Goal: Transaction & Acquisition: Purchase product/service

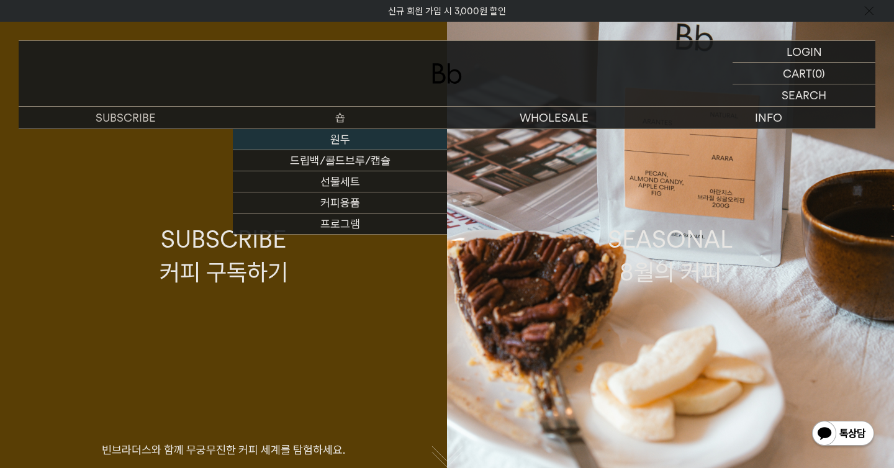
click at [339, 136] on link "원두" at bounding box center [340, 139] width 214 height 21
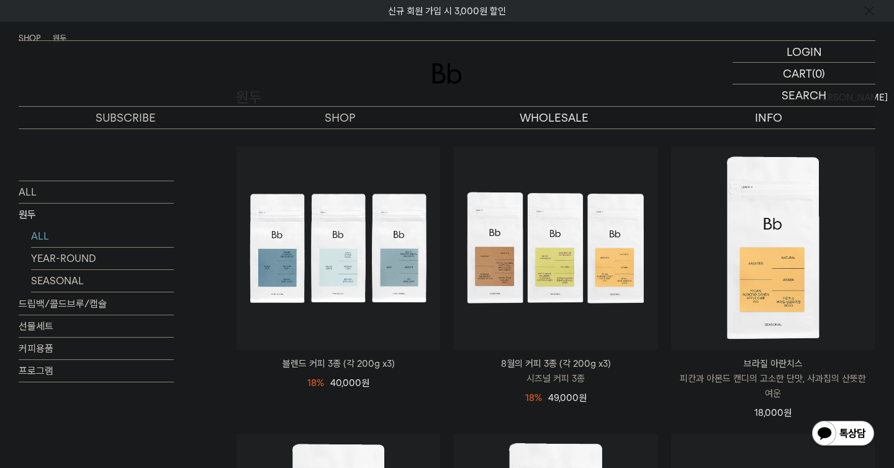
scroll to position [119, 0]
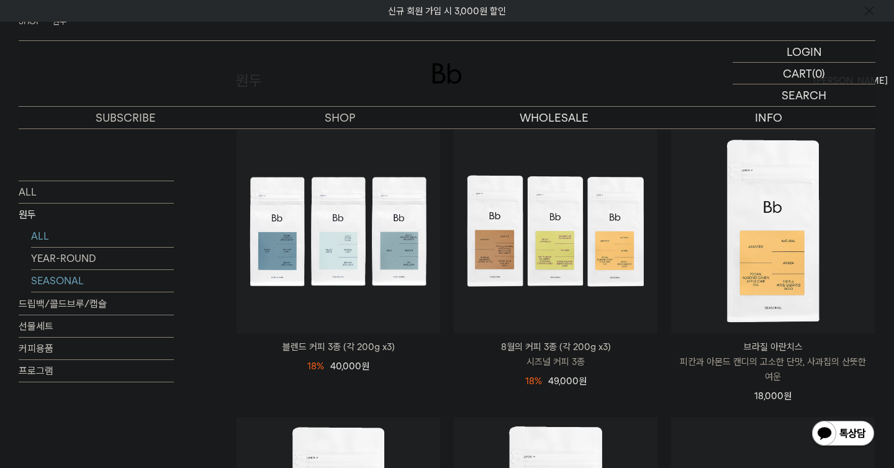
click at [78, 278] on link "SEASONAL" at bounding box center [102, 280] width 143 height 22
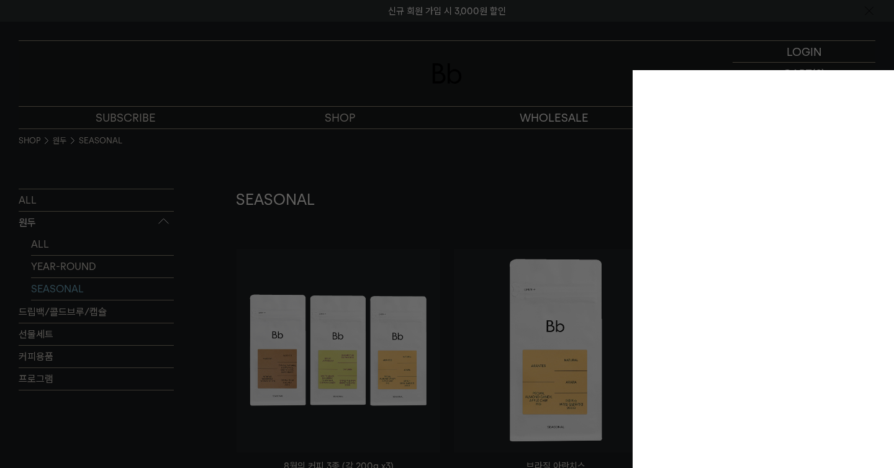
click at [796, 37] on div at bounding box center [447, 234] width 894 height 468
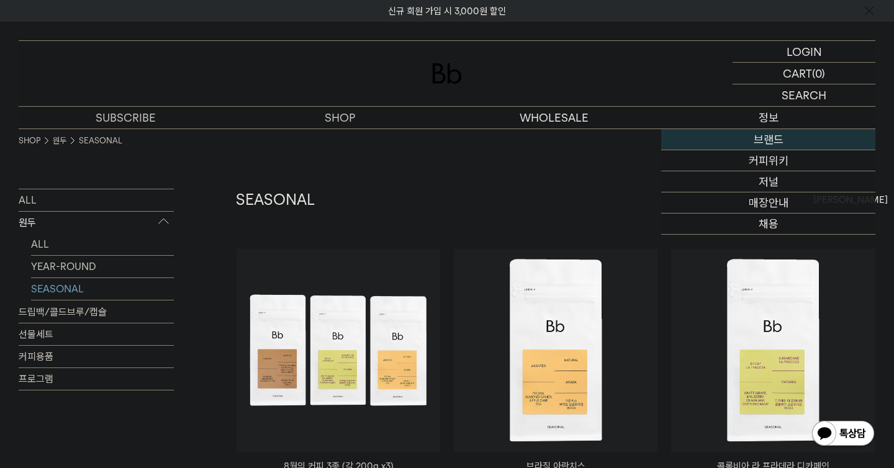
click at [758, 140] on link "브랜드" at bounding box center [768, 139] width 214 height 21
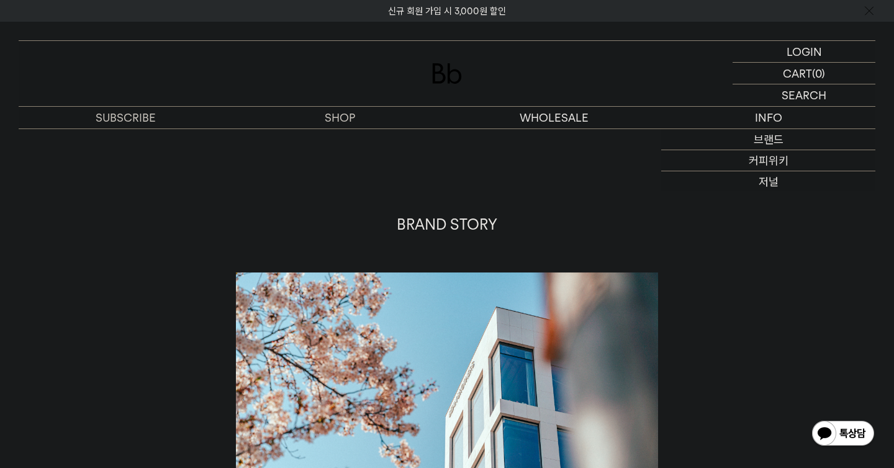
click at [455, 67] on img at bounding box center [447, 73] width 30 height 20
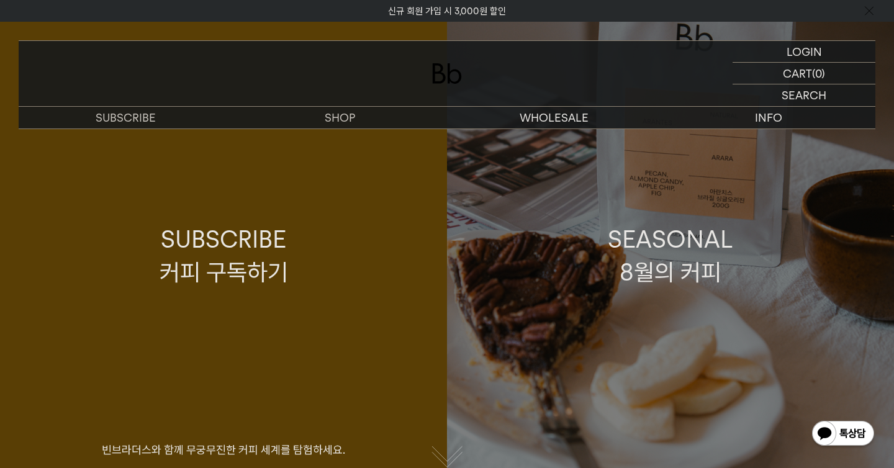
click at [670, 273] on div "SEASONAL 8월의 커피" at bounding box center [670, 256] width 125 height 66
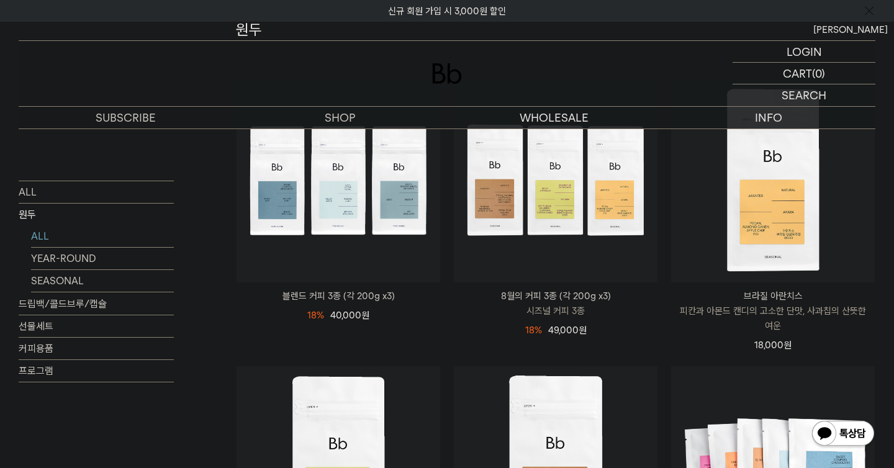
scroll to position [163, 0]
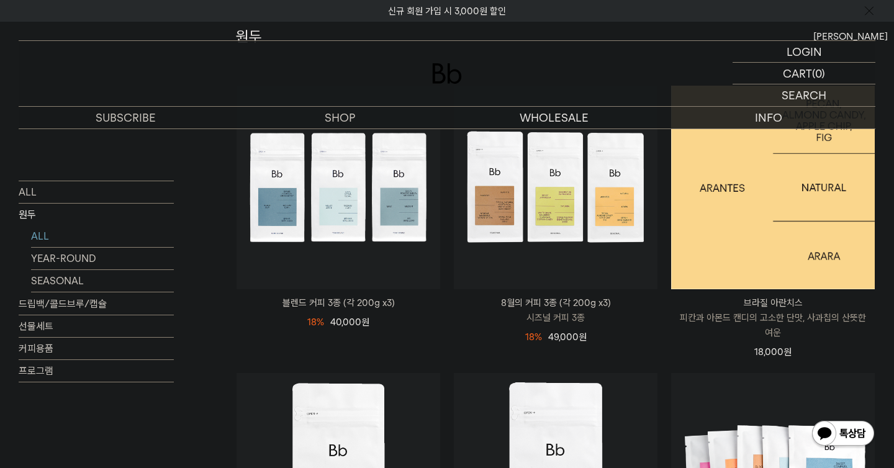
click at [783, 248] on img at bounding box center [773, 188] width 204 height 204
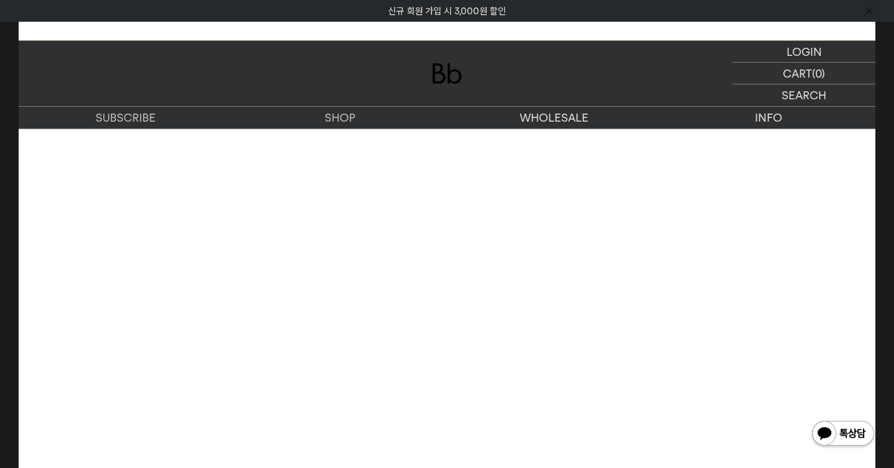
scroll to position [3141, 0]
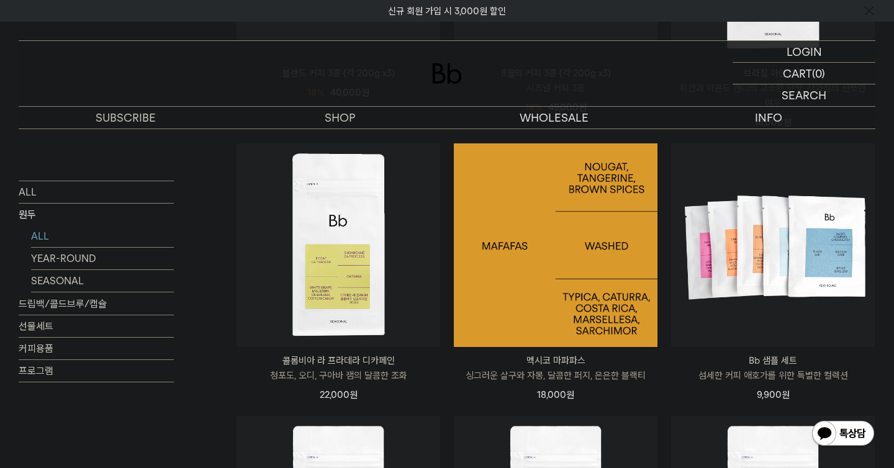
scroll to position [481, 0]
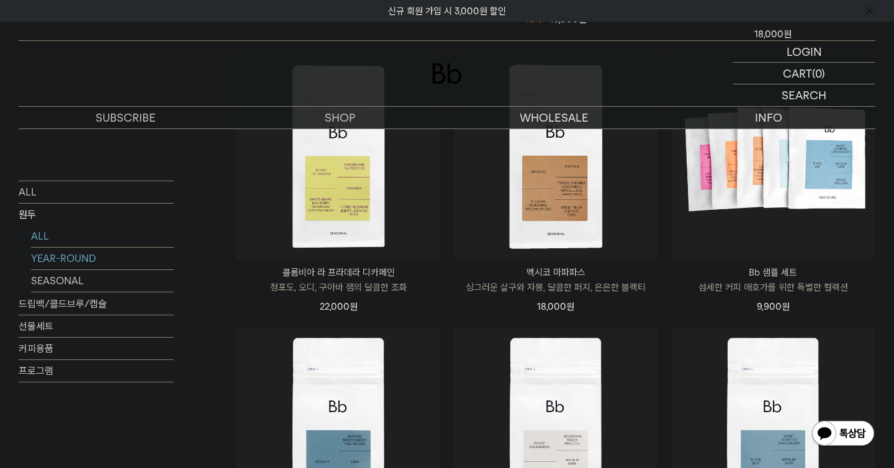
click at [122, 256] on link "YEAR-ROUND" at bounding box center [102, 258] width 143 height 22
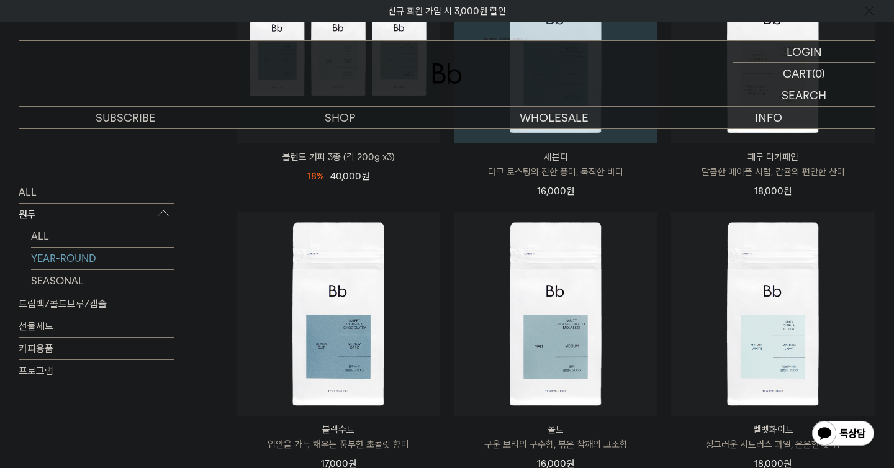
scroll to position [394, 0]
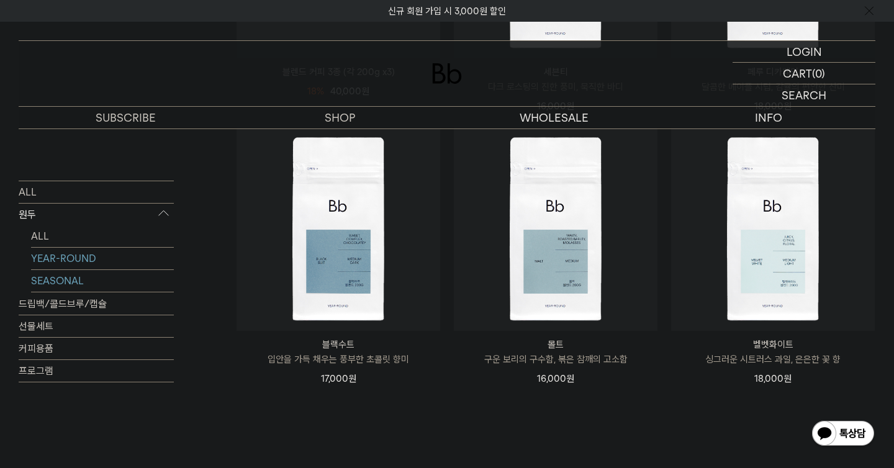
click at [48, 280] on link "SEASONAL" at bounding box center [102, 280] width 143 height 22
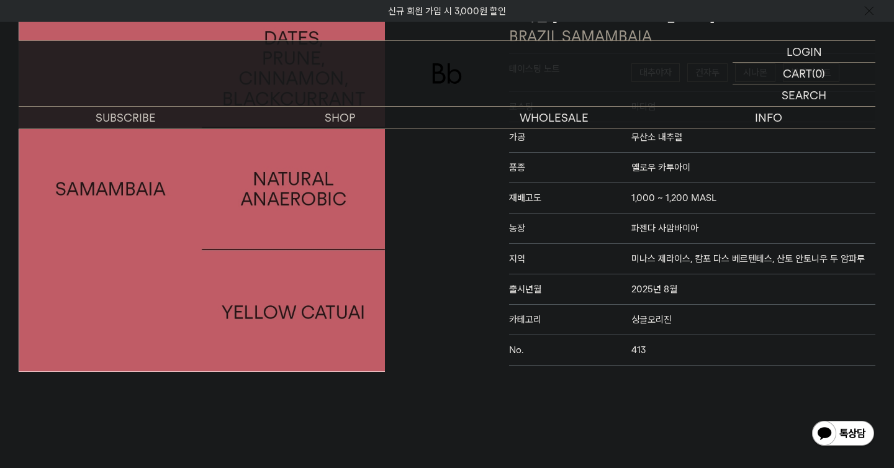
scroll to position [184, 0]
click at [669, 291] on span "2025년 8월" at bounding box center [654, 288] width 46 height 11
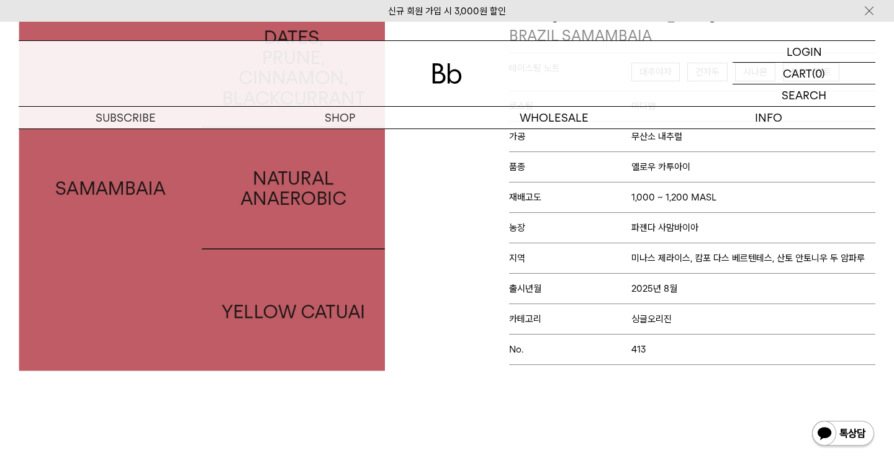
scroll to position [0, 0]
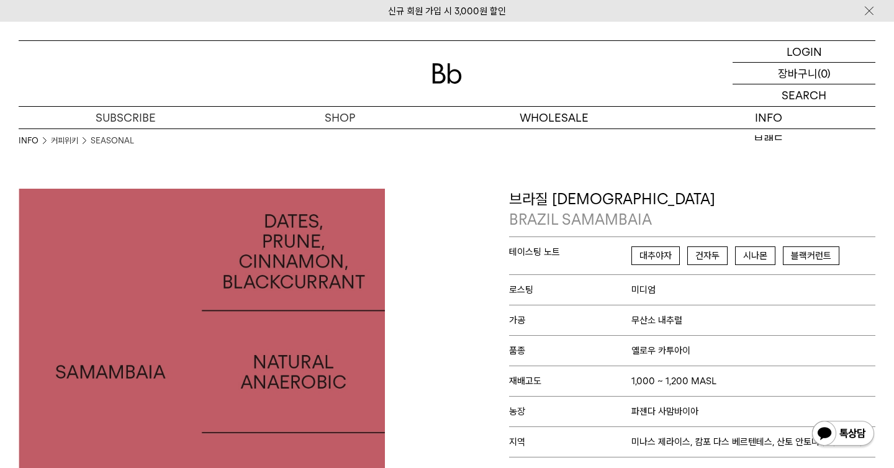
click at [818, 73] on p "(0)" at bounding box center [824, 73] width 13 height 21
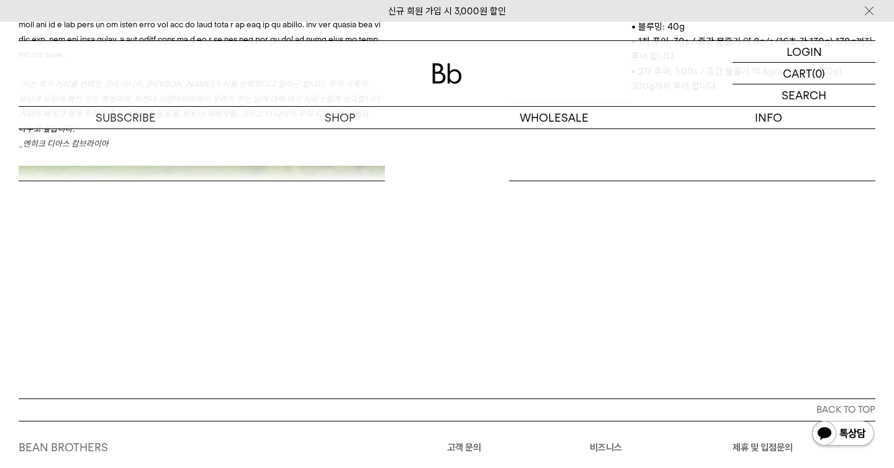
scroll to position [1006, 0]
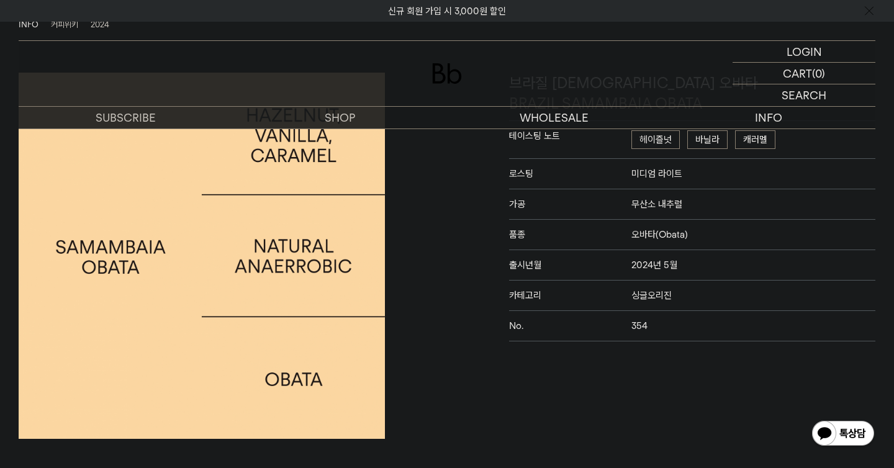
scroll to position [117, 0]
